Goal: Information Seeking & Learning: Learn about a topic

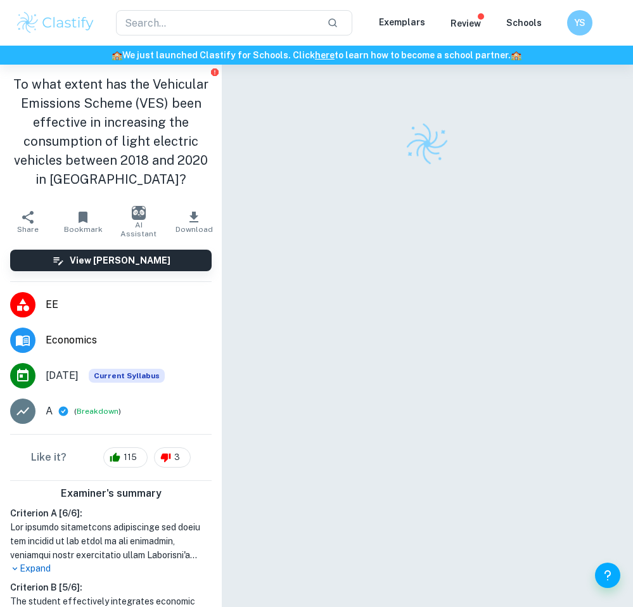
scroll to position [65, 0]
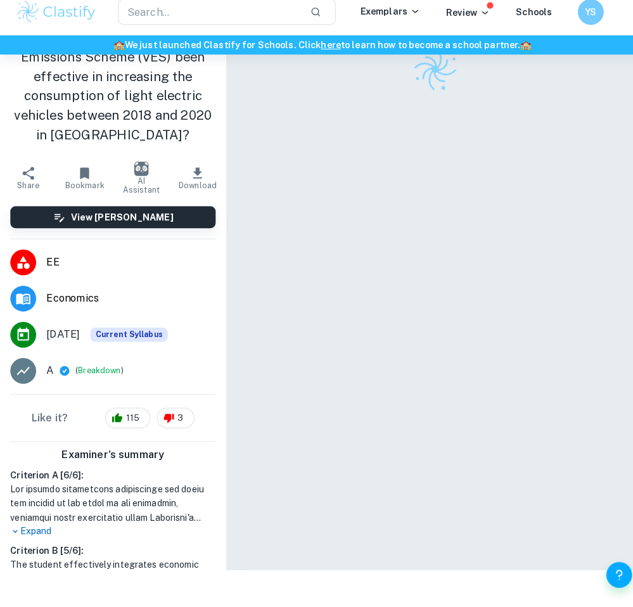
click at [66, 35] on div "​ Exemplars Review Schools YS" at bounding box center [316, 23] width 633 height 46
click at [66, 23] on img at bounding box center [55, 22] width 80 height 25
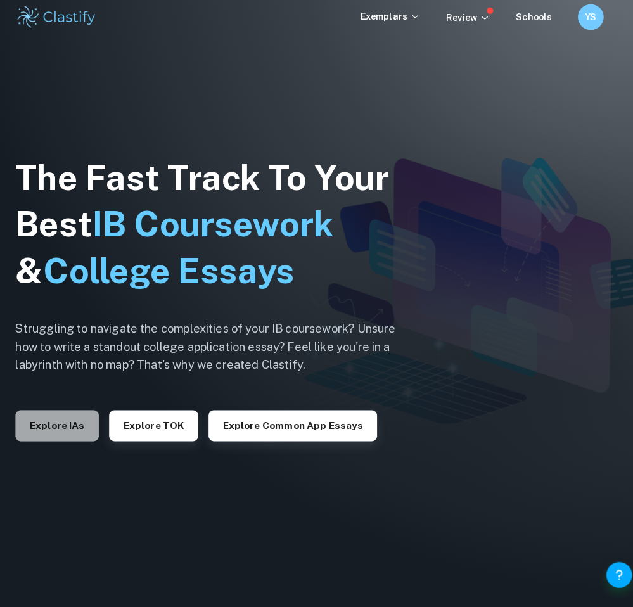
click at [80, 427] on button "Explore IAs" at bounding box center [56, 429] width 82 height 30
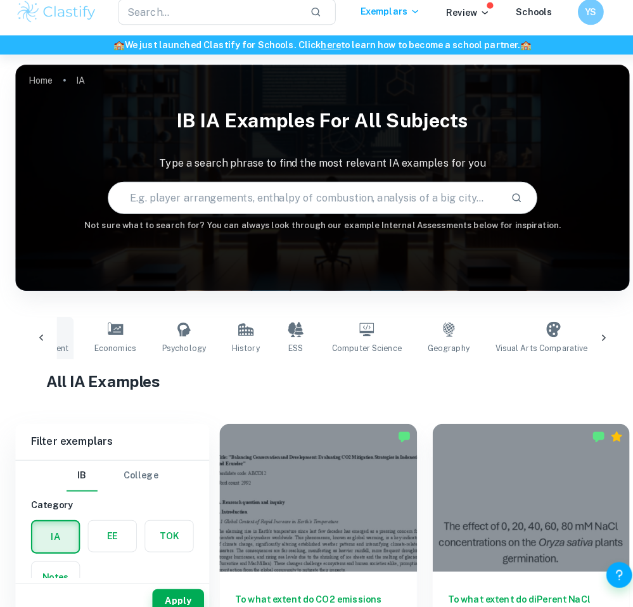
scroll to position [0, 375]
click at [351, 334] on icon at bounding box center [358, 334] width 15 height 15
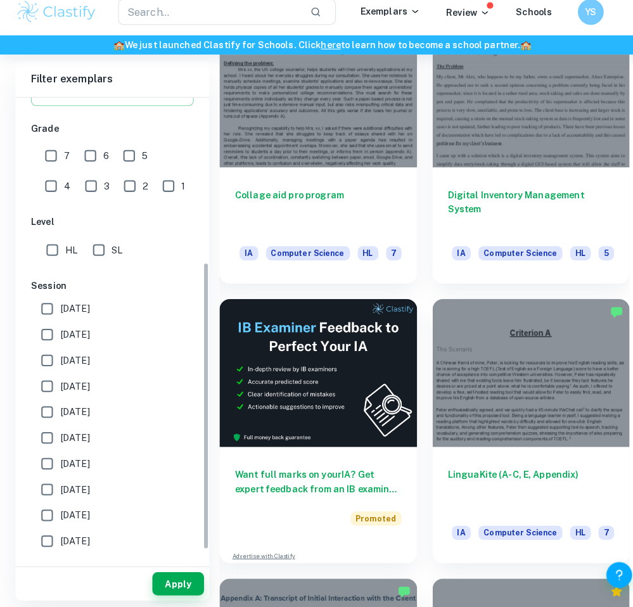
scroll to position [260, 0]
click at [48, 163] on input "7" at bounding box center [49, 163] width 25 height 25
checkbox input "true"
click at [163, 578] on button "Apply" at bounding box center [174, 583] width 51 height 23
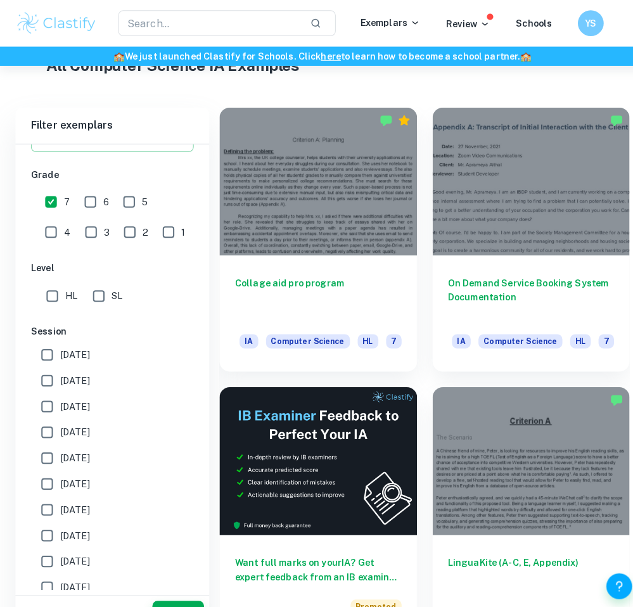
scroll to position [317, 0]
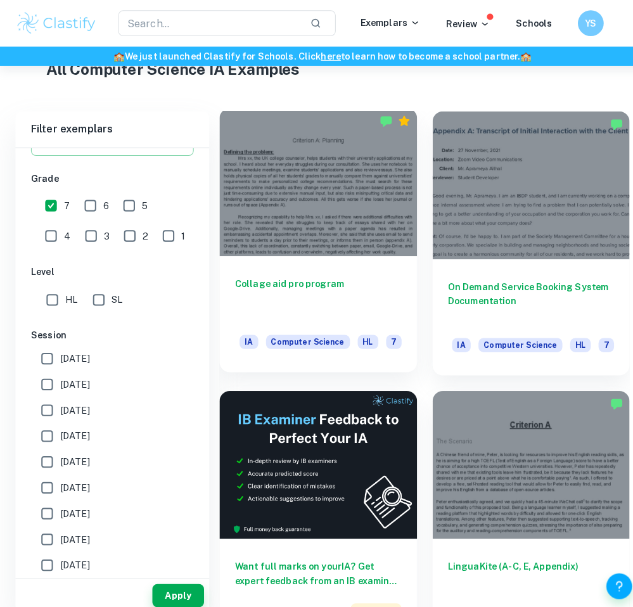
click at [367, 235] on div at bounding box center [312, 178] width 194 height 145
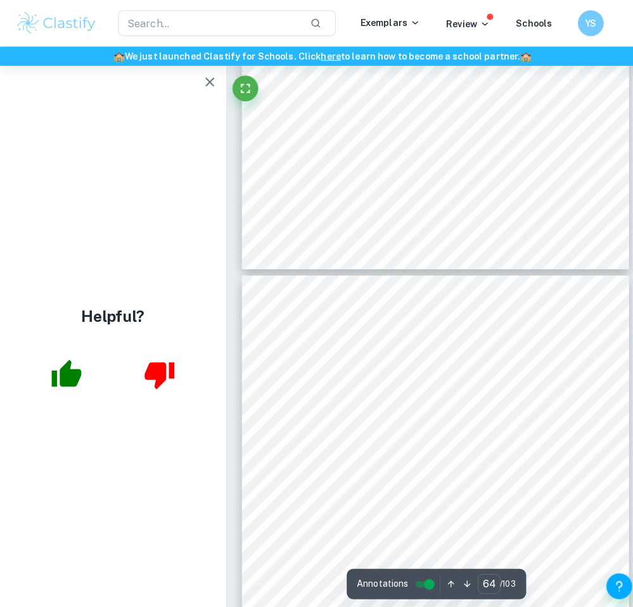
scroll to position [30581, 0]
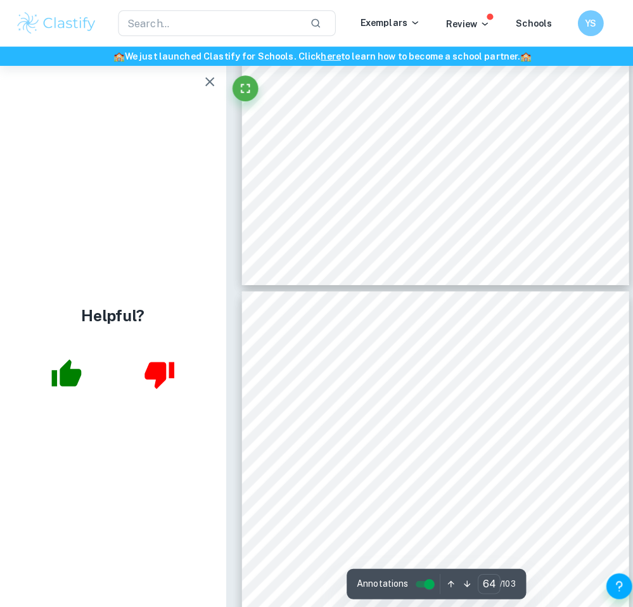
click at [208, 84] on icon "button" at bounding box center [205, 80] width 15 height 15
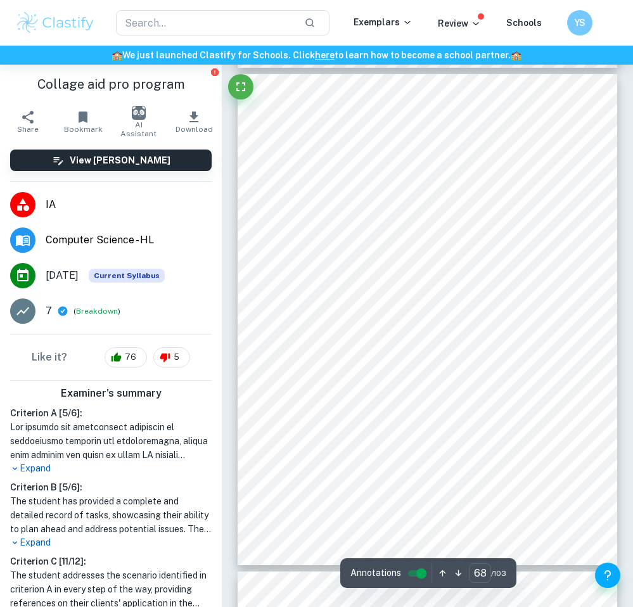
scroll to position [32782, 0]
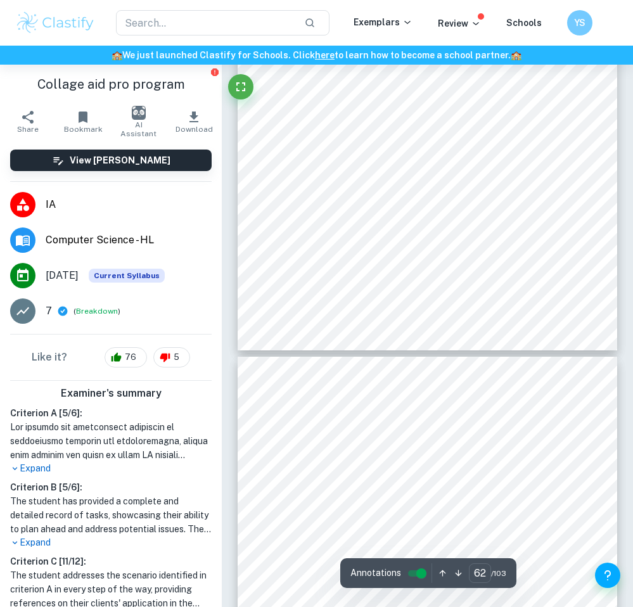
type input "63"
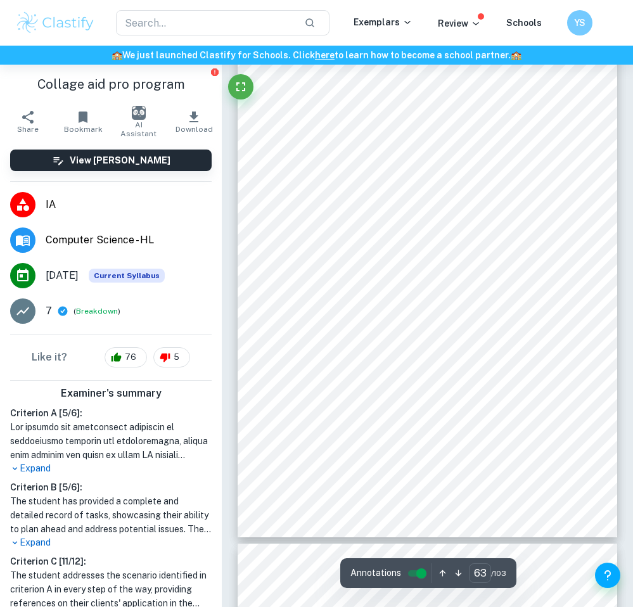
scroll to position [30326, 0]
